Goal: Task Accomplishment & Management: Manage account settings

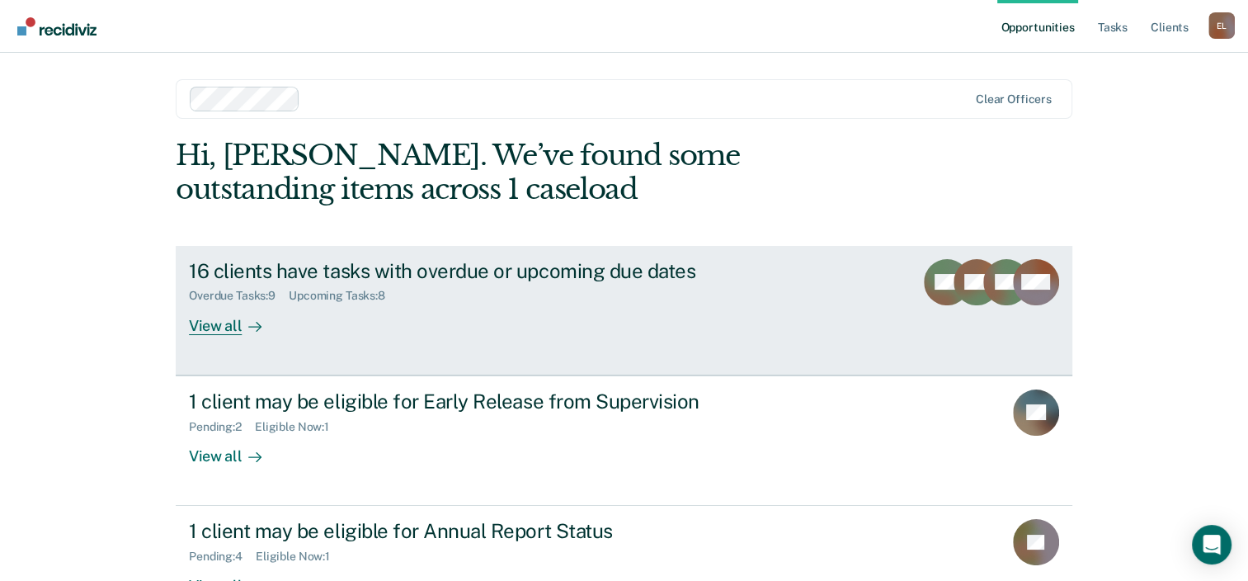
click at [395, 267] on div "16 clients have tasks with overdue or upcoming due dates" at bounding box center [478, 271] width 579 height 24
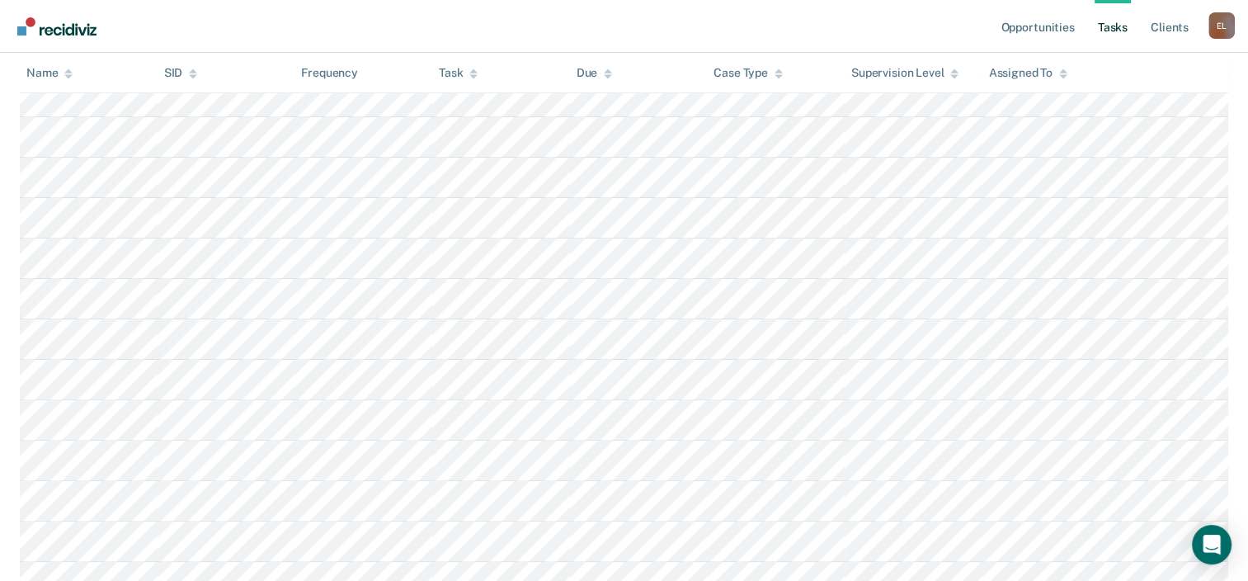
scroll to position [286, 0]
